Goal: Task Accomplishment & Management: Use online tool/utility

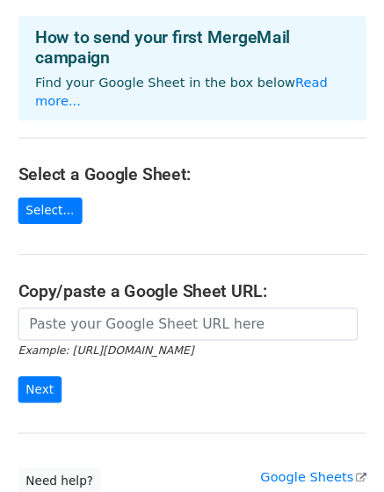
scroll to position [104, 0]
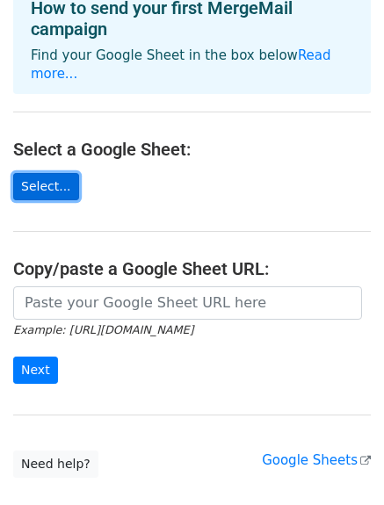
click at [35, 182] on link "Select..." at bounding box center [46, 186] width 66 height 27
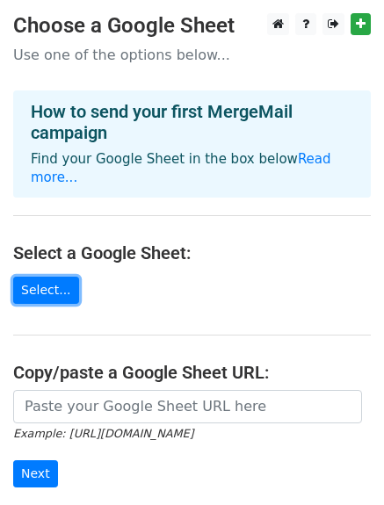
scroll to position [40, 0]
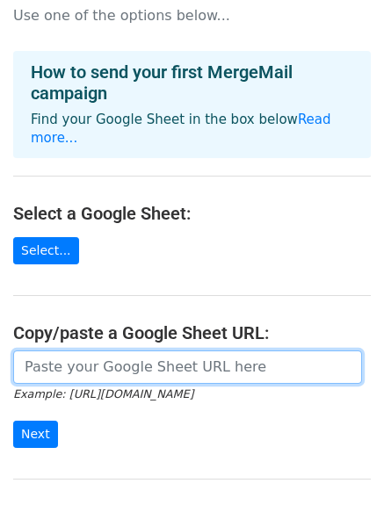
click at [181, 379] on input "url" at bounding box center [187, 366] width 349 height 33
paste input "[URL][DOMAIN_NAME]"
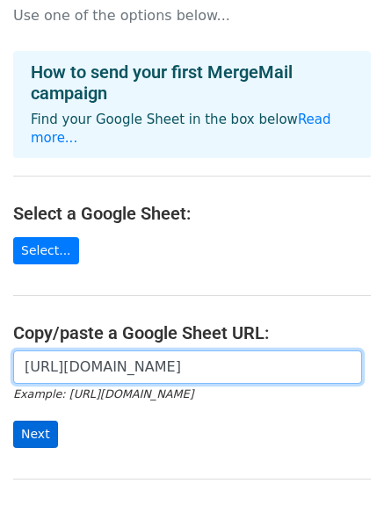
type input "[URL][DOMAIN_NAME]"
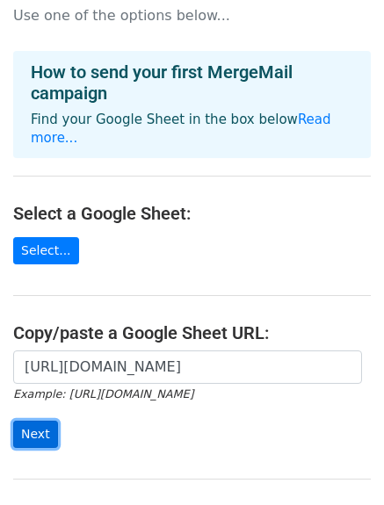
scroll to position [0, 0]
click at [51, 429] on input "Next" at bounding box center [35, 434] width 45 height 27
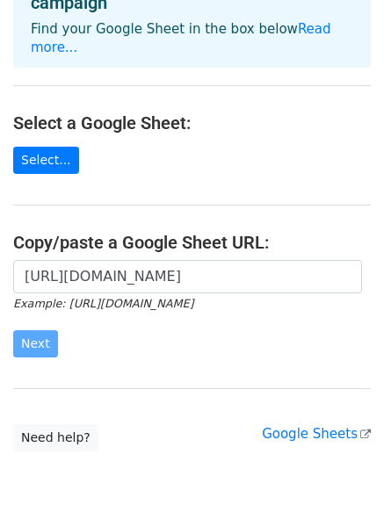
scroll to position [131, 0]
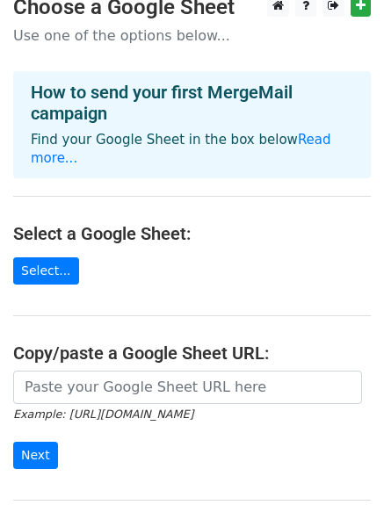
scroll to position [155, 0]
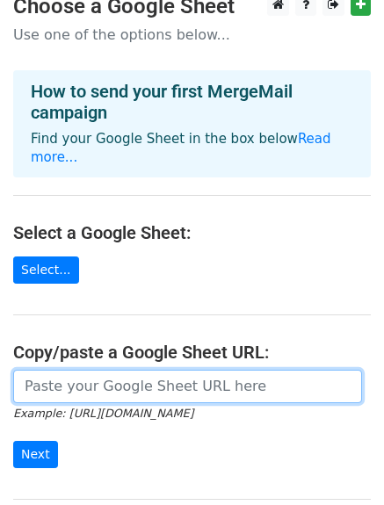
click at [77, 375] on input "url" at bounding box center [187, 386] width 349 height 33
paste input "[URL][DOMAIN_NAME]"
drag, startPoint x: 97, startPoint y: 364, endPoint x: 90, endPoint y: 370, distance: 9.5
click at [90, 370] on input "[URL][DOMAIN_NAME]" at bounding box center [187, 386] width 349 height 33
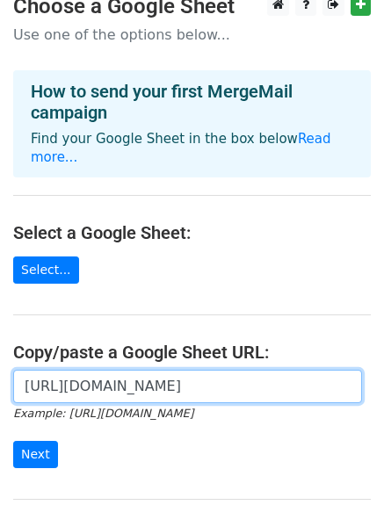
click at [90, 370] on input "[URL][DOMAIN_NAME]" at bounding box center [187, 386] width 349 height 33
type input "[URL][DOMAIN_NAME]"
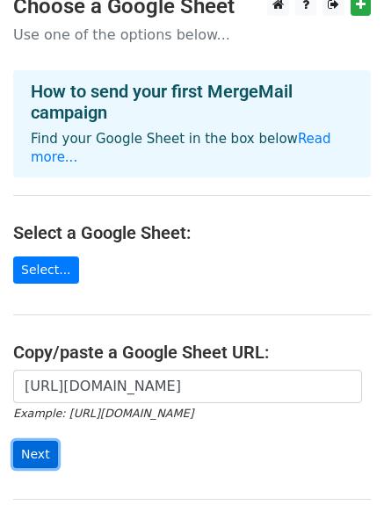
click at [42, 441] on input "Next" at bounding box center [35, 454] width 45 height 27
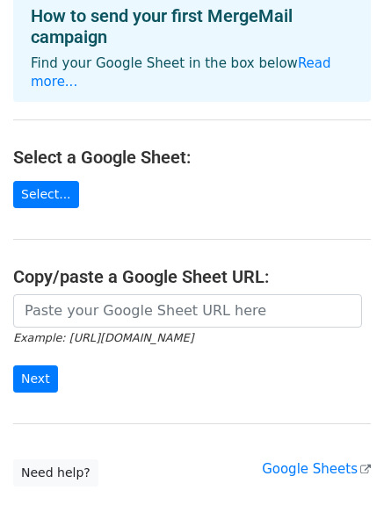
scroll to position [234, 0]
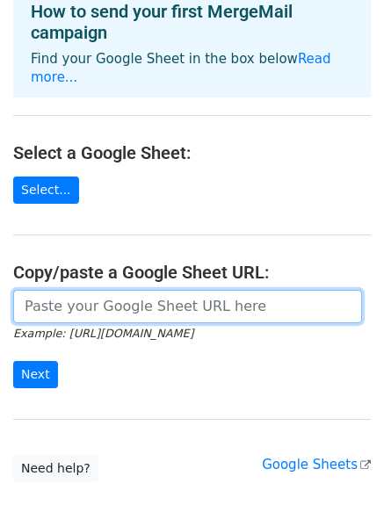
click at [86, 295] on input "url" at bounding box center [187, 306] width 349 height 33
paste input "https://docs.google.com/spreadsheets/d/1ckkOLNA9BWof6iqSGGcY1IbopgicEOJdZTSPh-L…"
type input "https://docs.google.com/spreadsheets/d/1ckkOLNA9BWof6iqSGGcY1IbopgicEOJdZTSPh-L…"
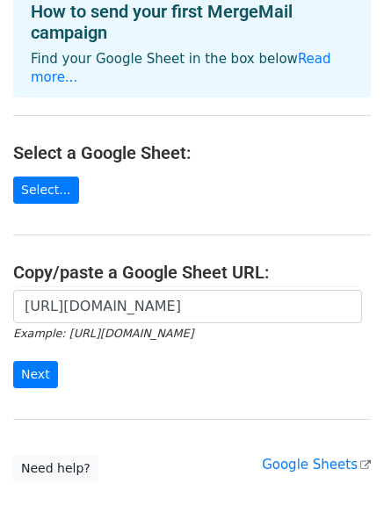
scroll to position [0, 0]
click at [38, 335] on form "https://docs.google.com/spreadsheets/d/1ckkOLNA9BWof6iqSGGcY1IbopgicEOJdZTSPh-L…" at bounding box center [191, 339] width 357 height 98
click at [38, 361] on input "Next" at bounding box center [35, 374] width 45 height 27
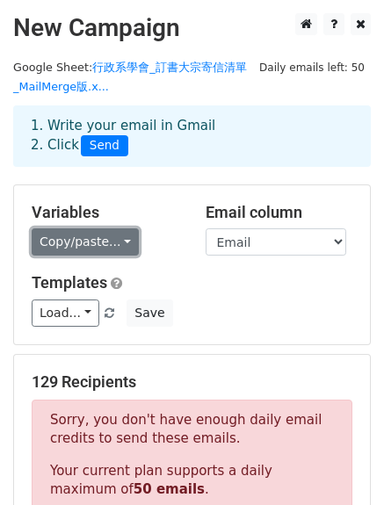
click at [109, 241] on link "Copy/paste..." at bounding box center [85, 241] width 107 height 27
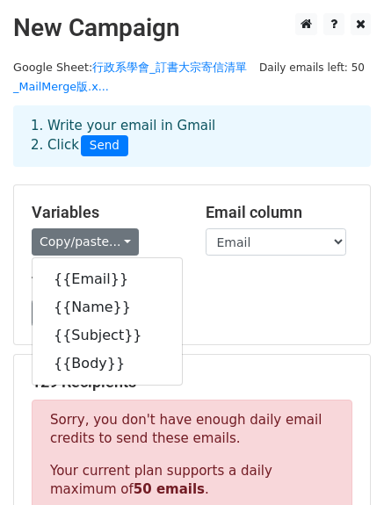
click at [165, 206] on h5 "Variables" at bounding box center [106, 212] width 148 height 19
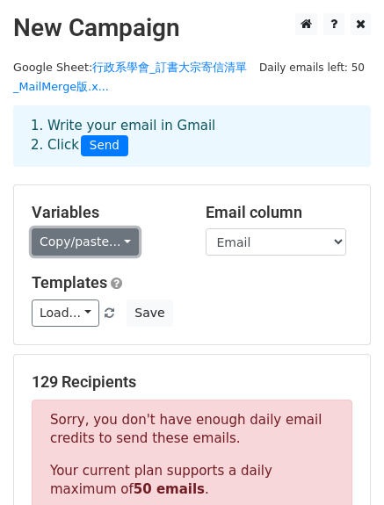
click at [83, 241] on link "Copy/paste..." at bounding box center [85, 241] width 107 height 27
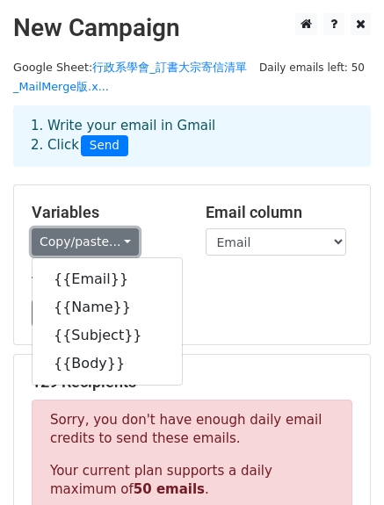
click at [83, 241] on link "Copy/paste..." at bounding box center [85, 241] width 107 height 27
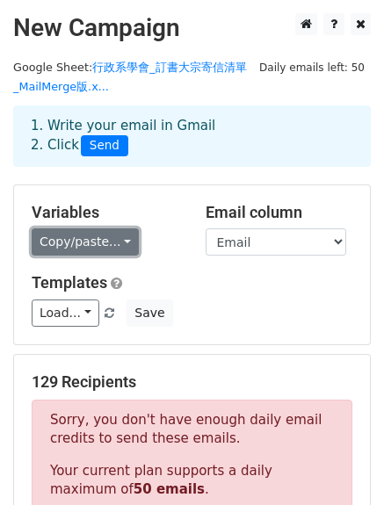
click at [83, 241] on link "Copy/paste..." at bounding box center [85, 241] width 107 height 27
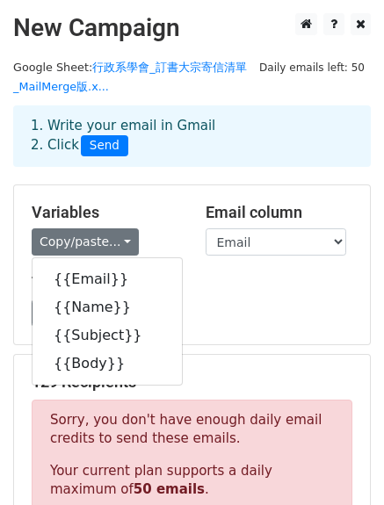
click at [142, 213] on h5 "Variables" at bounding box center [106, 212] width 148 height 19
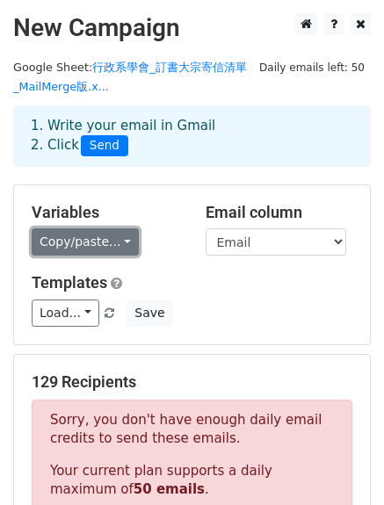
click at [81, 234] on link "Copy/paste..." at bounding box center [85, 241] width 107 height 27
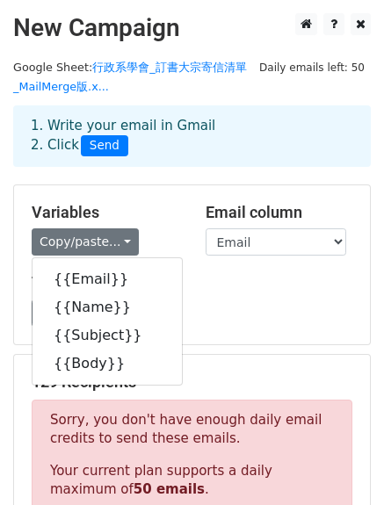
click at [119, 203] on h5 "Variables" at bounding box center [106, 212] width 148 height 19
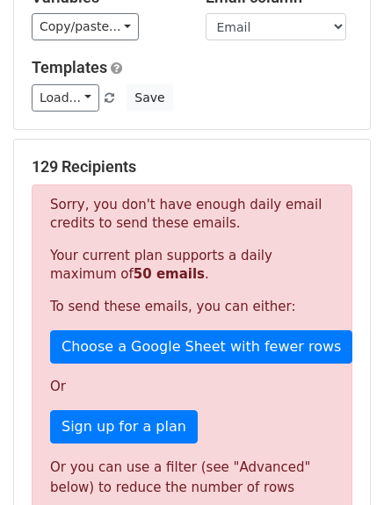
scroll to position [214, 0]
